Goal: Navigation & Orientation: Find specific page/section

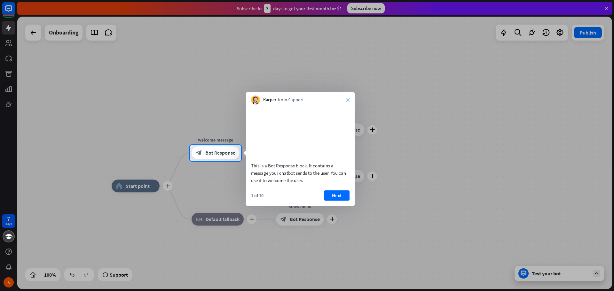
click at [347, 99] on icon "close" at bounding box center [348, 100] width 4 height 4
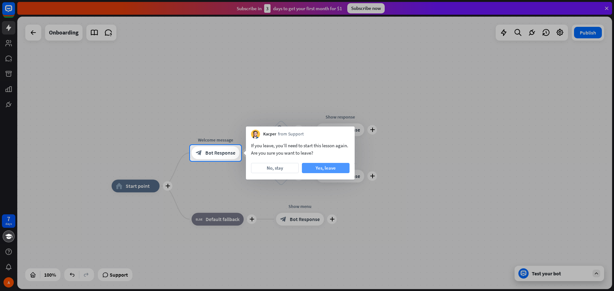
click at [317, 165] on button "Yes, leave" at bounding box center [326, 168] width 48 height 10
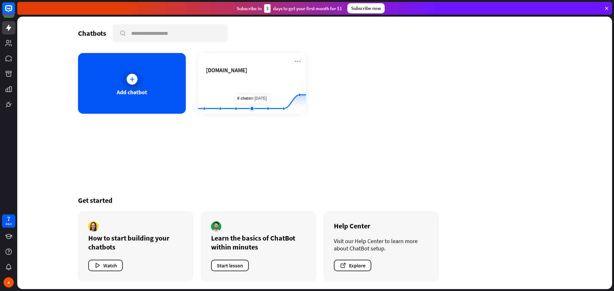
drag, startPoint x: 258, startPoint y: 94, endPoint x: 292, endPoint y: 37, distance: 65.9
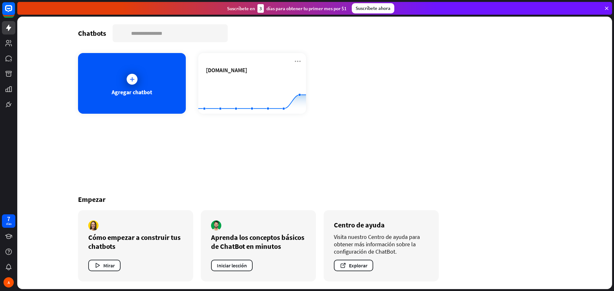
click at [363, 37] on div "Chatbots buscar" at bounding box center [314, 33] width 473 height 18
drag, startPoint x: 249, startPoint y: 9, endPoint x: 268, endPoint y: 9, distance: 18.9
click at [268, 9] on div "Suscríbete en 3 días para obtener tu primer mes por $1" at bounding box center [287, 8] width 120 height 9
click at [265, 10] on div "Suscríbete en 3 días para obtener tu primer mes por $1" at bounding box center [287, 8] width 120 height 9
drag, startPoint x: 273, startPoint y: 10, endPoint x: 306, endPoint y: 10, distance: 32.6
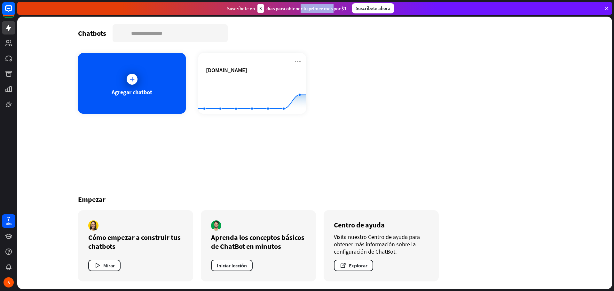
click at [306, 10] on font "días para obtener tu primer mes por $1" at bounding box center [306, 8] width 80 height 6
click at [343, 35] on div "Chatbots buscar" at bounding box center [314, 33] width 473 height 18
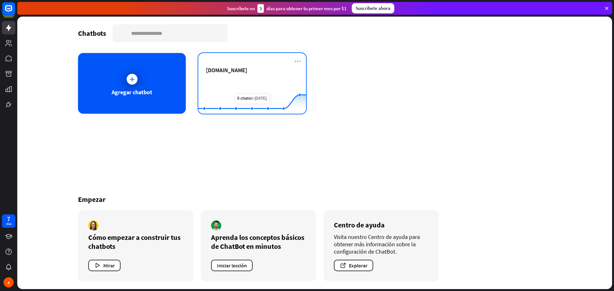
click at [255, 79] on rect at bounding box center [252, 98] width 108 height 40
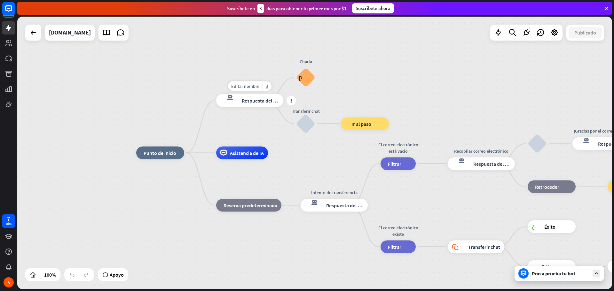
click at [256, 101] on font "Respuesta del bot" at bounding box center [261, 101] width 39 height 6
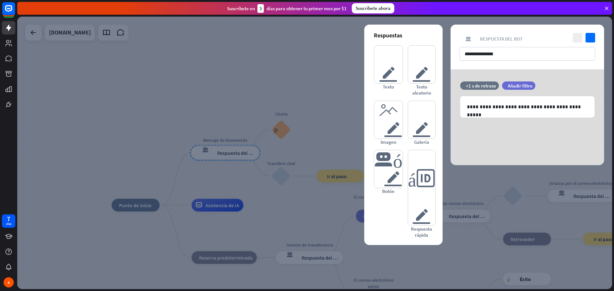
click at [263, 65] on div at bounding box center [314, 153] width 595 height 273
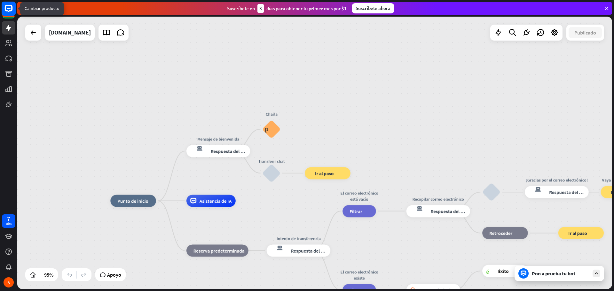
click at [9, 10] on rect at bounding box center [9, 9] width 14 height 14
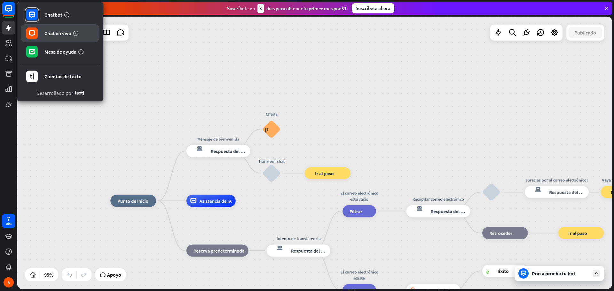
click at [52, 34] on font "Chat en vivo" at bounding box center [57, 33] width 27 height 6
